Goal: Task Accomplishment & Management: Use online tool/utility

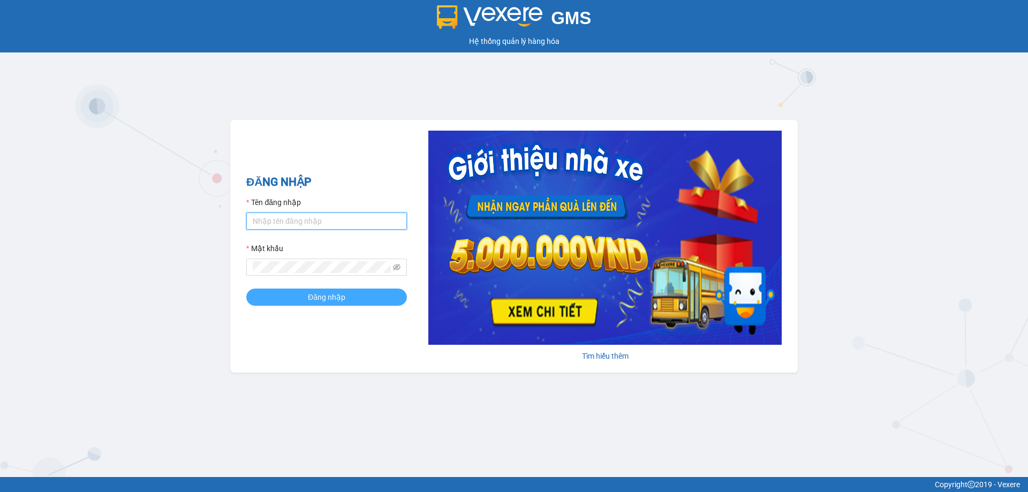
type input "vonhuy.hkot"
click at [348, 298] on button "Đăng nhập" at bounding box center [326, 297] width 161 height 17
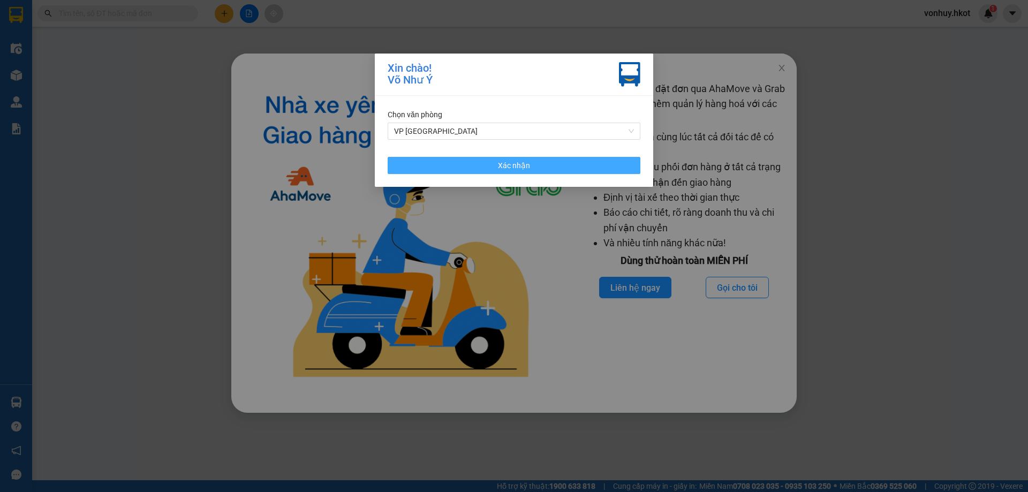
click at [543, 168] on button "Xác nhận" at bounding box center [514, 165] width 253 height 17
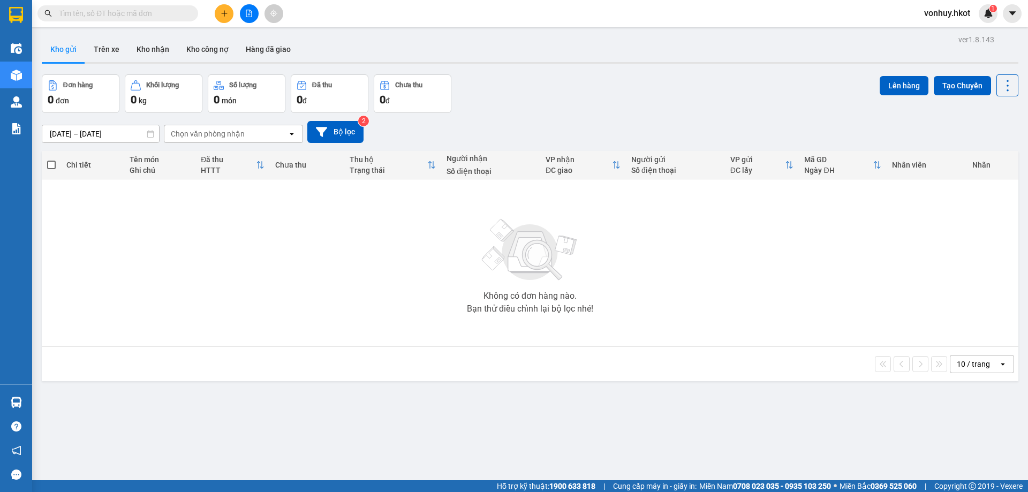
click at [84, 7] on input "text" at bounding box center [122, 13] width 126 height 12
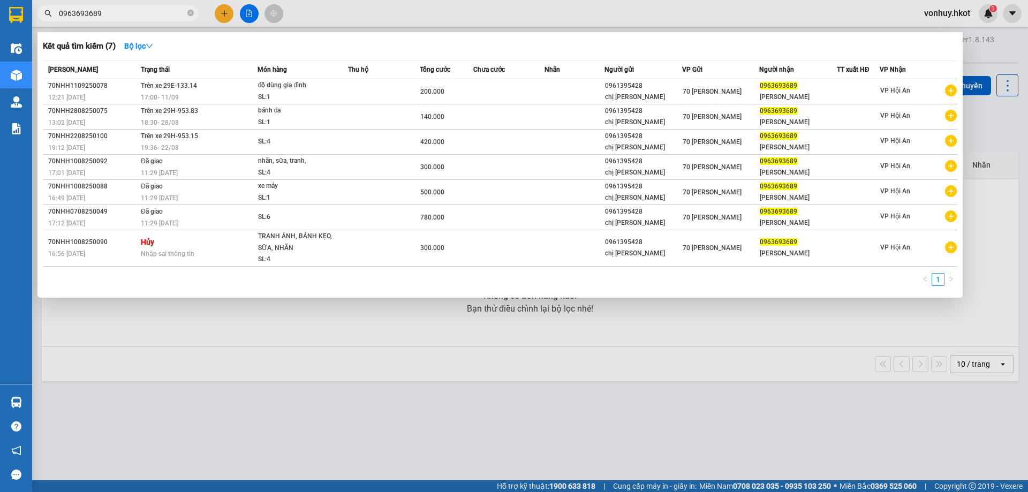
type input "0963693689"
click at [194, 10] on span "0963693689" at bounding box center [117, 13] width 161 height 16
click at [190, 16] on icon "close-circle" at bounding box center [190, 13] width 6 height 6
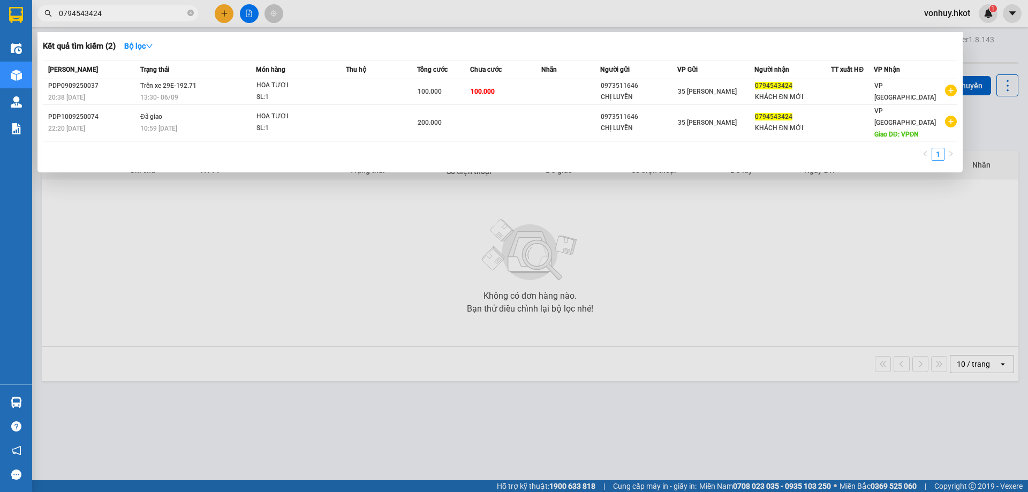
type input "0794543424"
drag, startPoint x: 254, startPoint y: 256, endPoint x: 260, endPoint y: 257, distance: 6.0
click at [256, 257] on div at bounding box center [514, 246] width 1028 height 492
click at [190, 14] on icon "close-circle" at bounding box center [190, 13] width 6 height 6
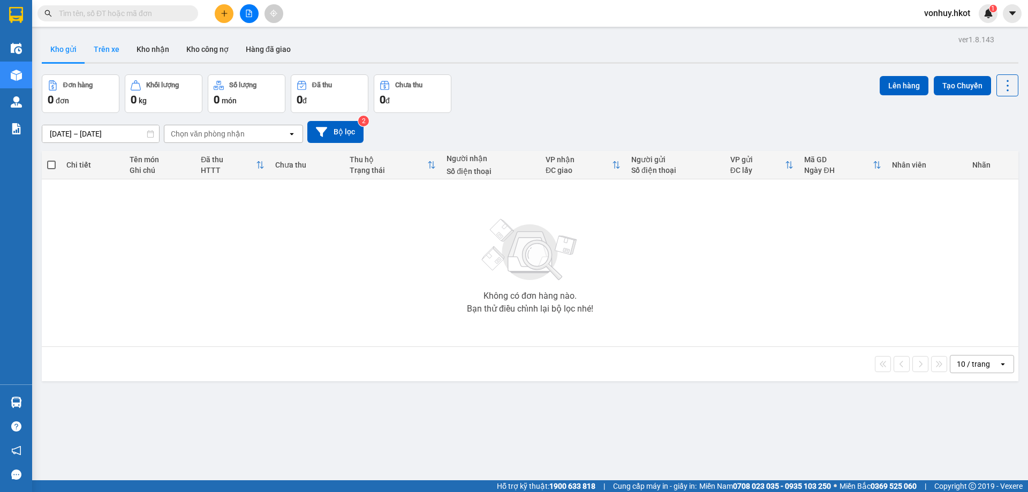
click at [111, 56] on button "Trên xe" at bounding box center [106, 49] width 43 height 26
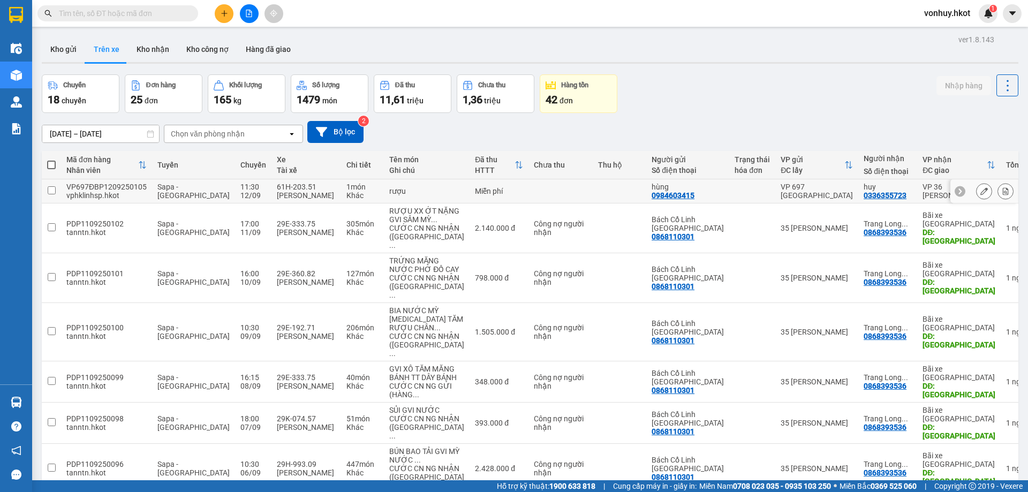
click at [981, 190] on icon at bounding box center [984, 190] width 7 height 7
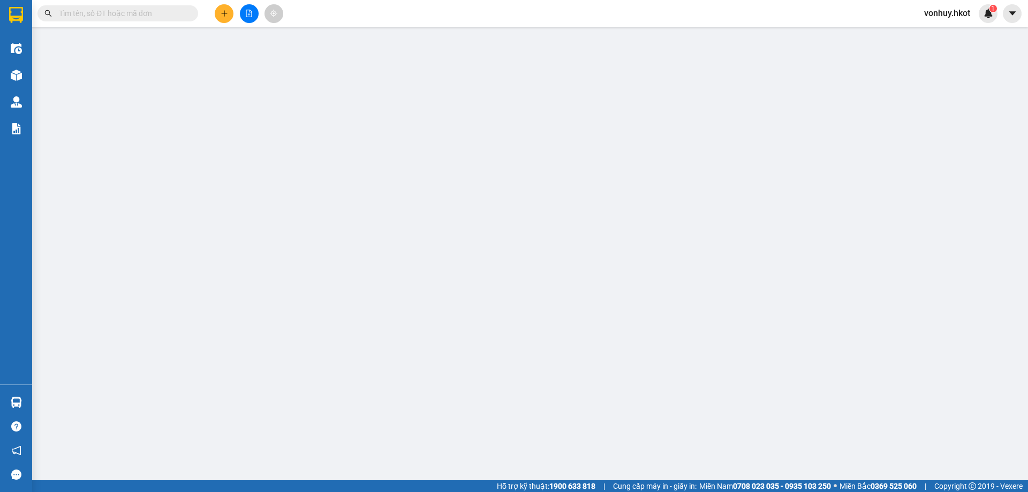
type input "0984603415"
type input "hùng"
type input "0336355723"
type input "huy"
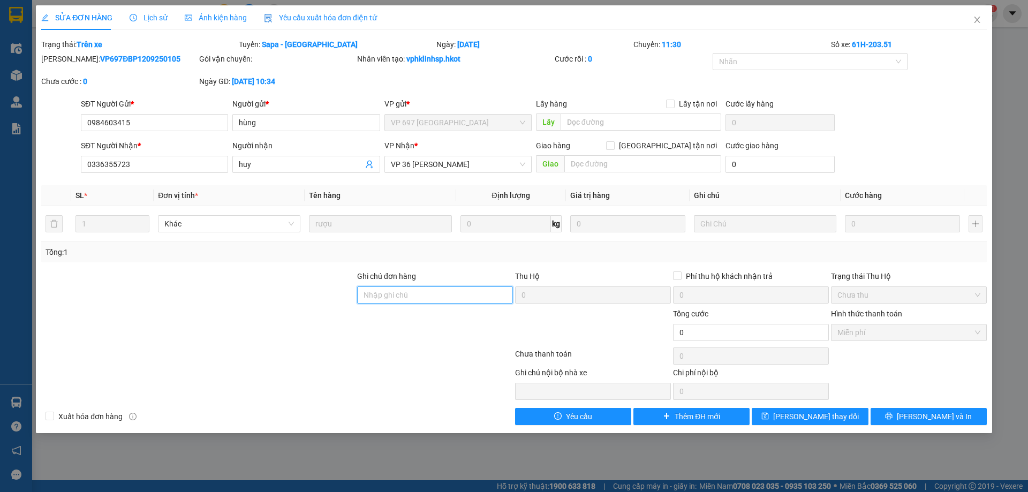
click at [409, 292] on input "Ghi chú đơn hàng" at bounding box center [435, 295] width 156 height 17
click at [976, 19] on icon "close" at bounding box center [977, 20] width 9 height 9
